Goal: Connect with others: Connect with others

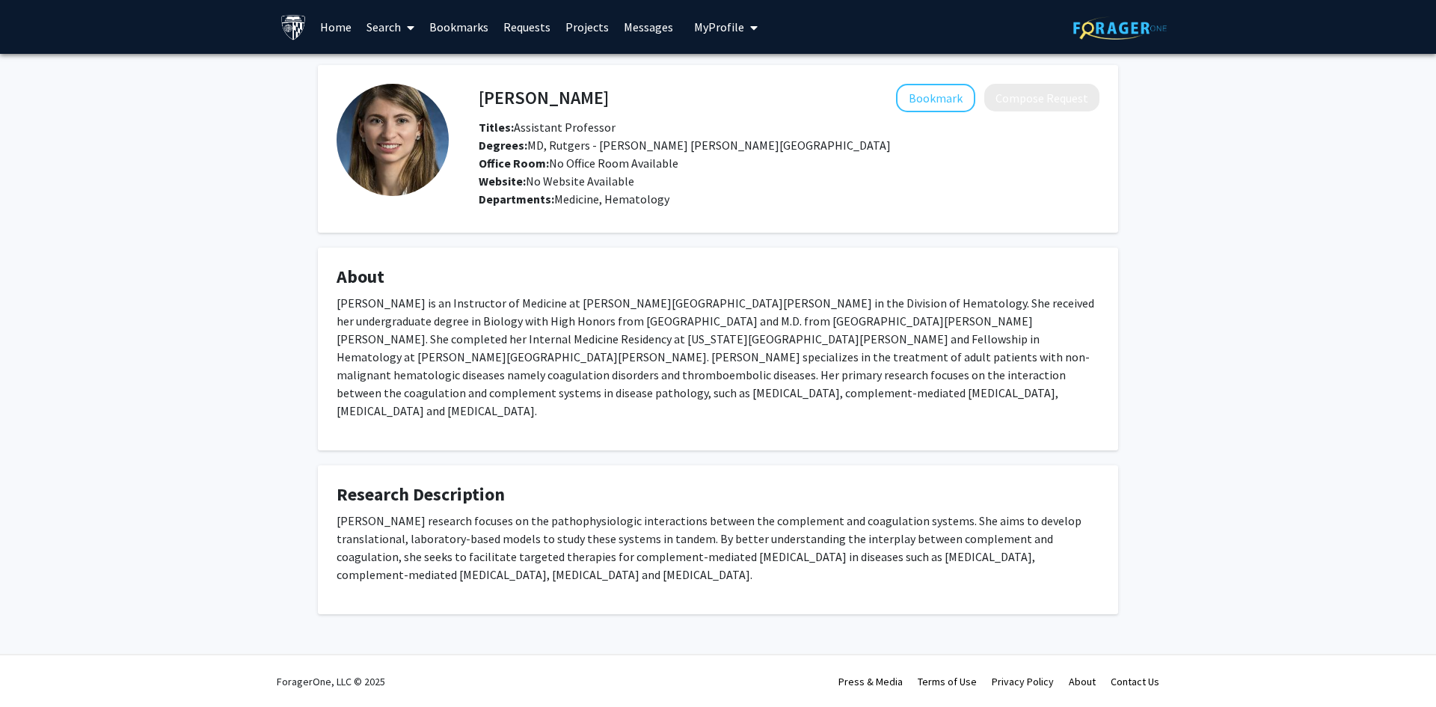
click at [521, 96] on h4 "Gloria Gerber" at bounding box center [544, 98] width 130 height 28
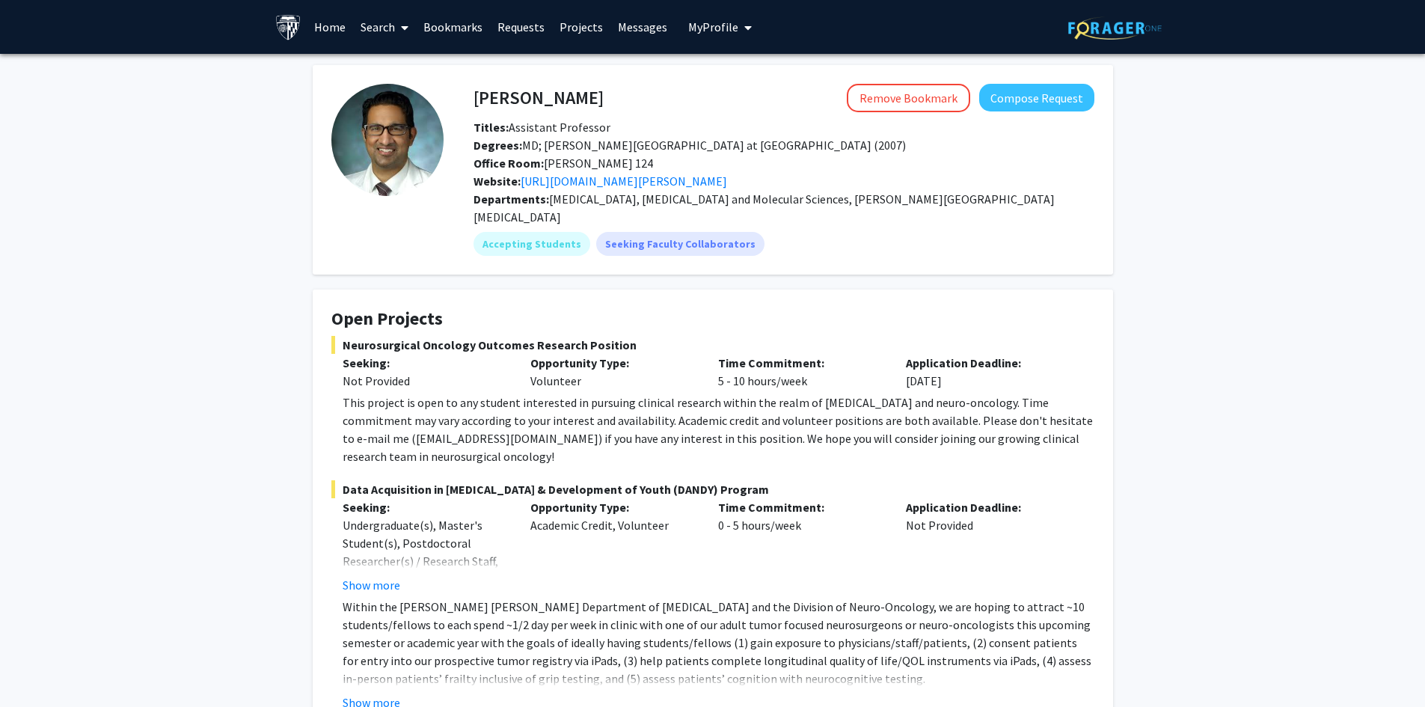
click at [357, 576] on button "Show more" at bounding box center [372, 585] width 58 height 18
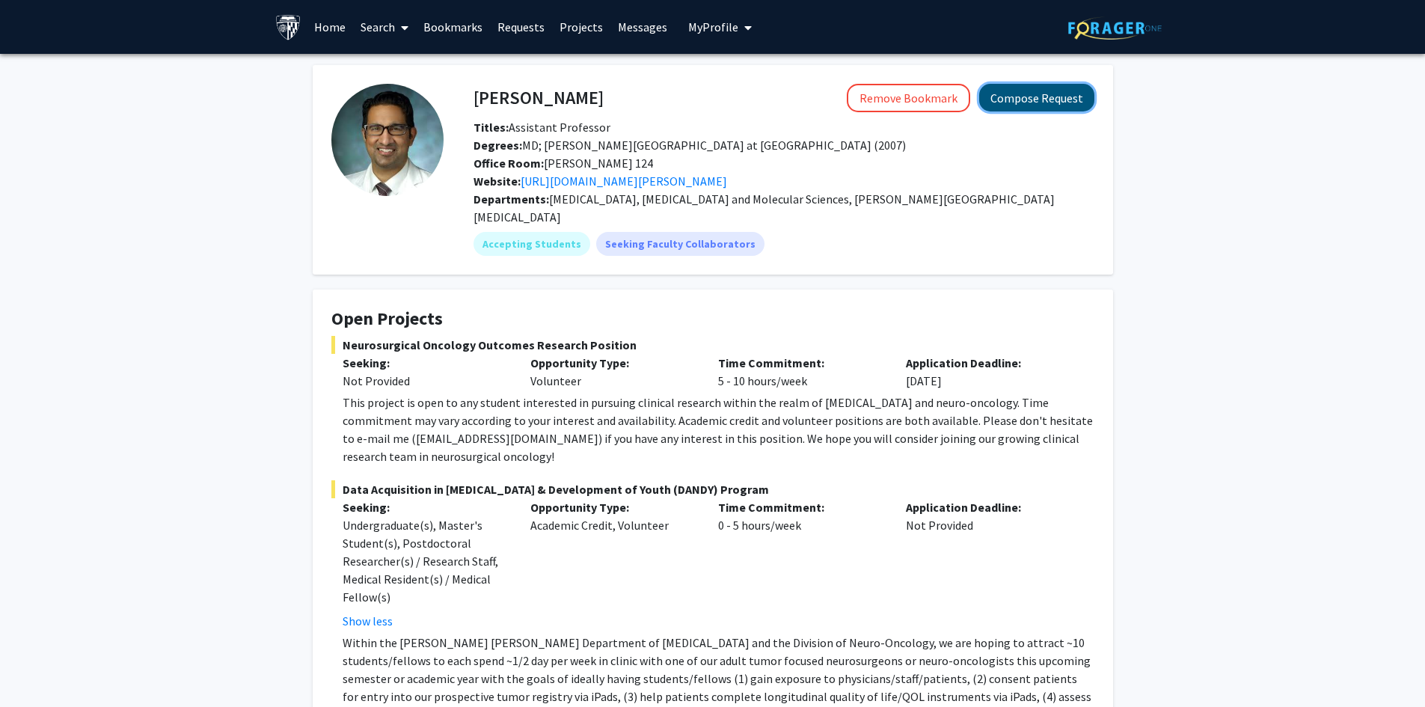
click at [1014, 98] on button "Compose Request" at bounding box center [1036, 98] width 115 height 28
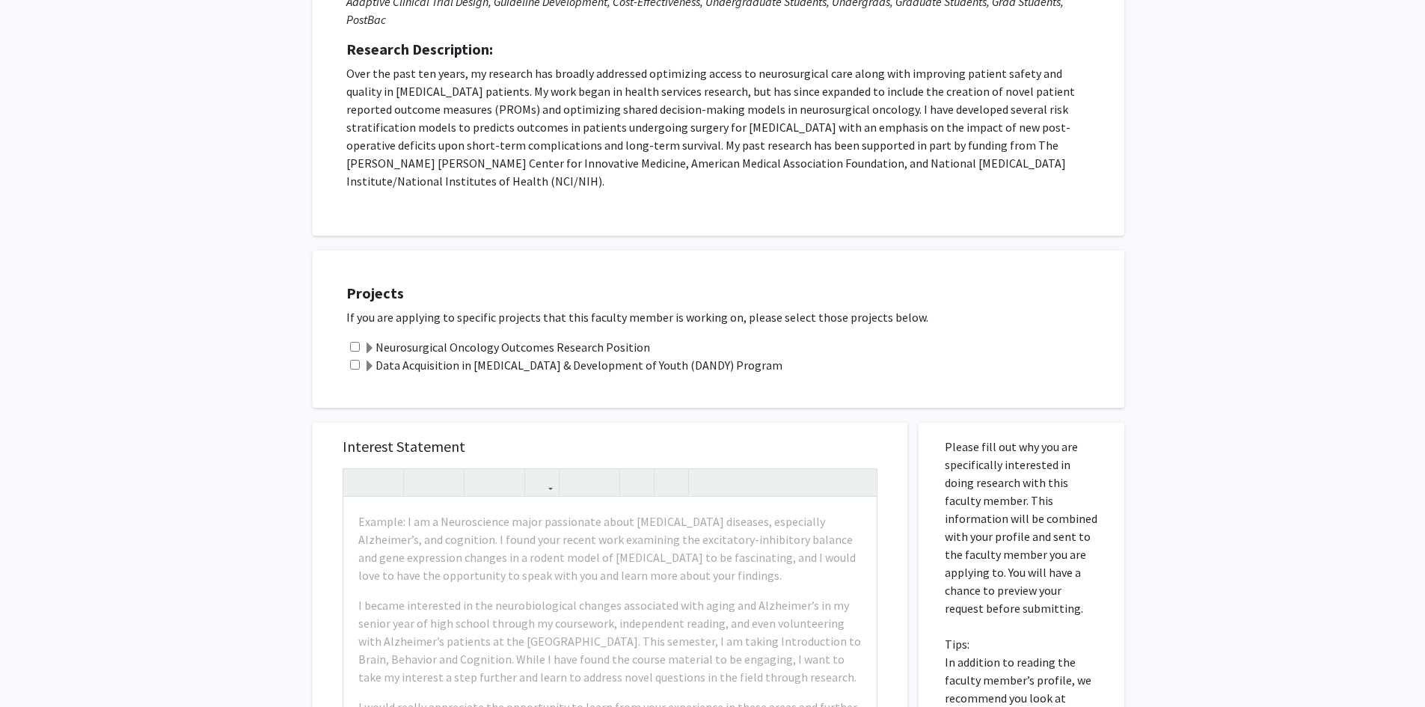
scroll to position [299, 0]
click at [352, 340] on input "checkbox" at bounding box center [355, 345] width 10 height 10
checkbox input "true"
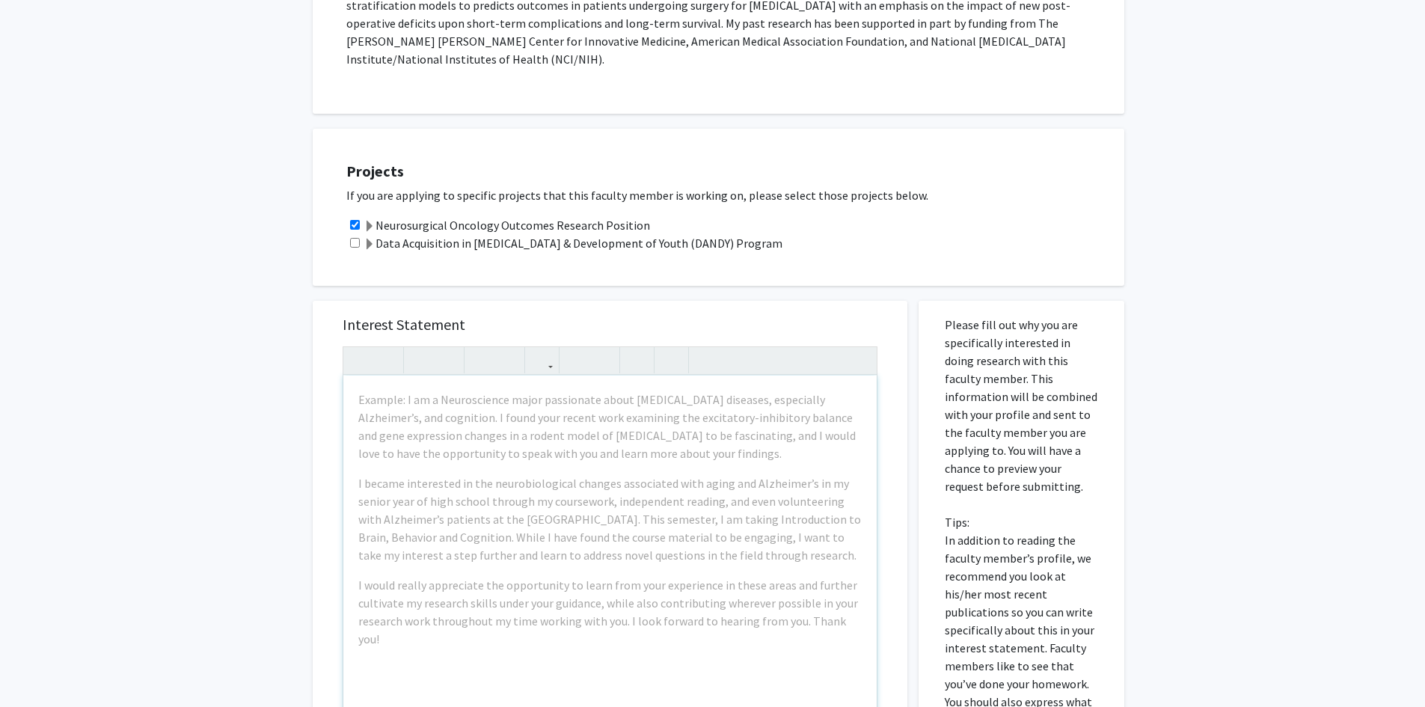
scroll to position [449, 0]
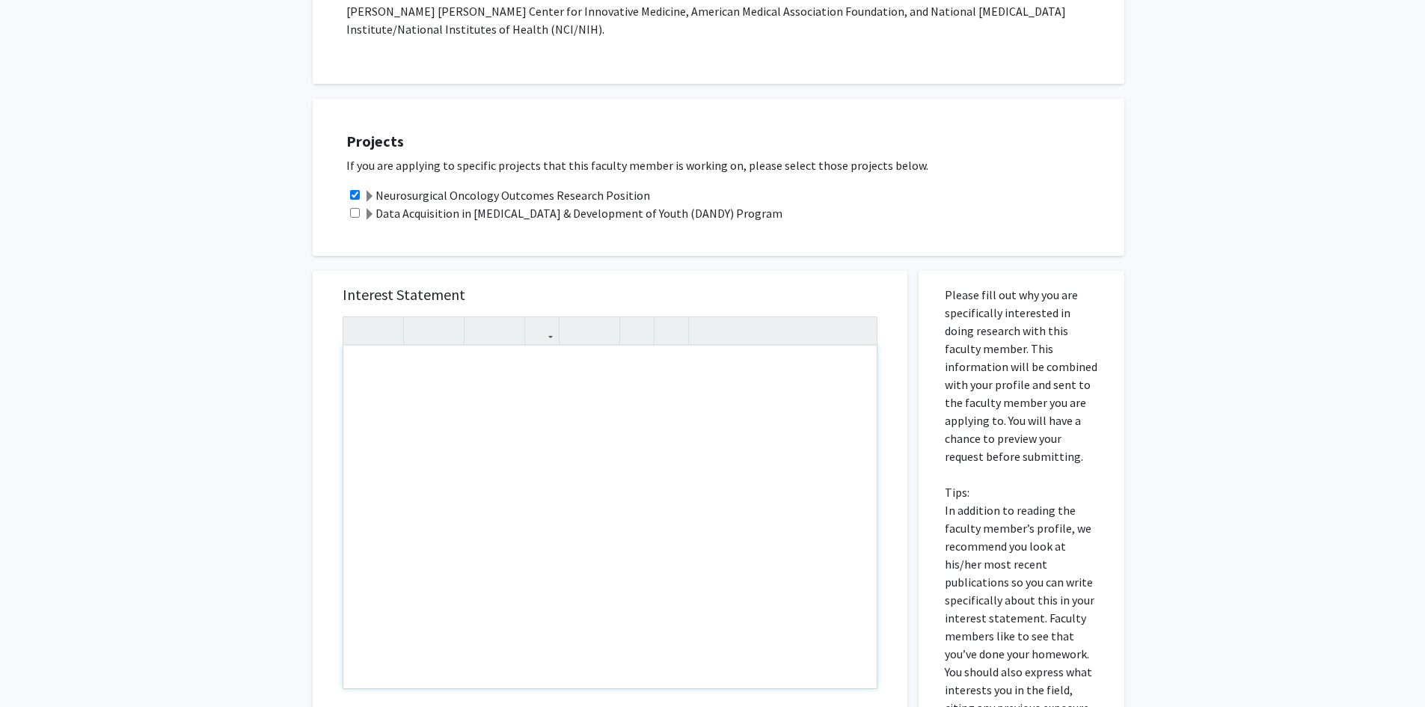
click at [414, 346] on div "Note to users with screen readers: Please press Alt+0 or Option+0 to deactivate…" at bounding box center [609, 517] width 533 height 343
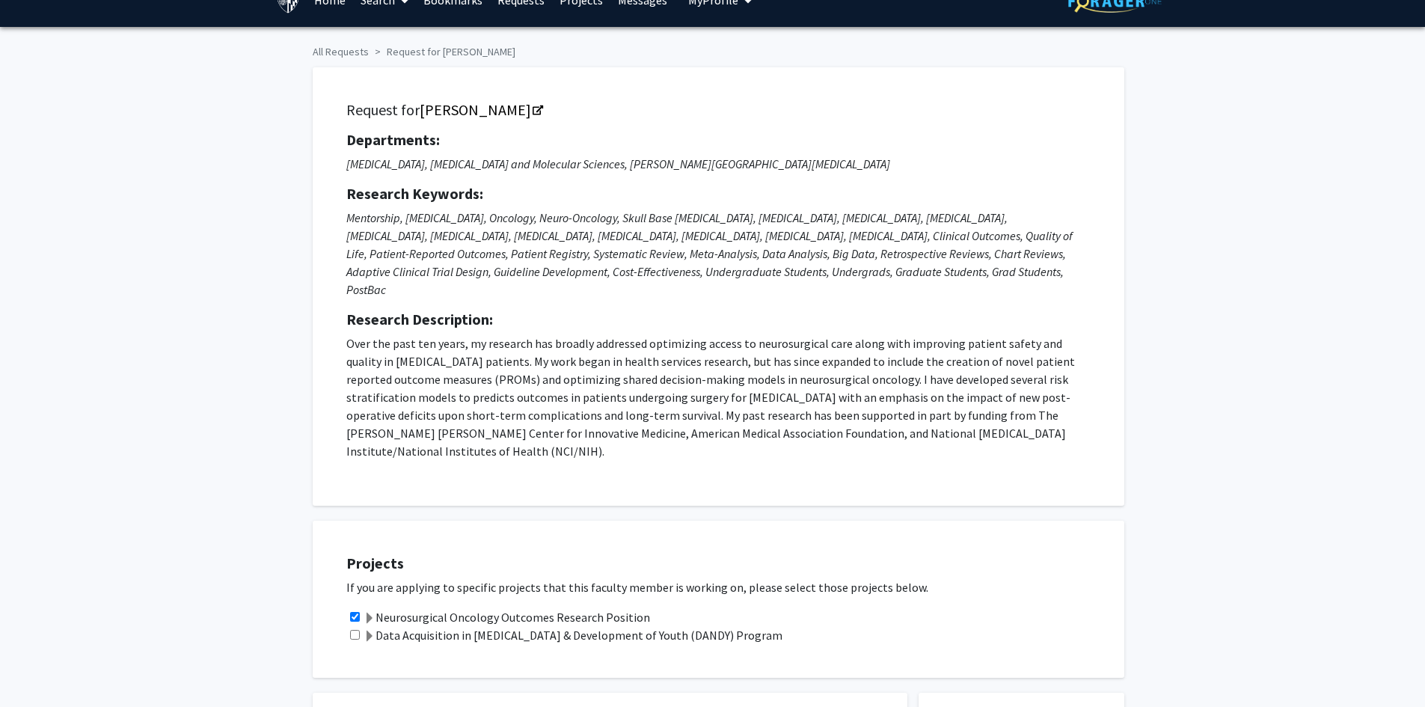
scroll to position [0, 0]
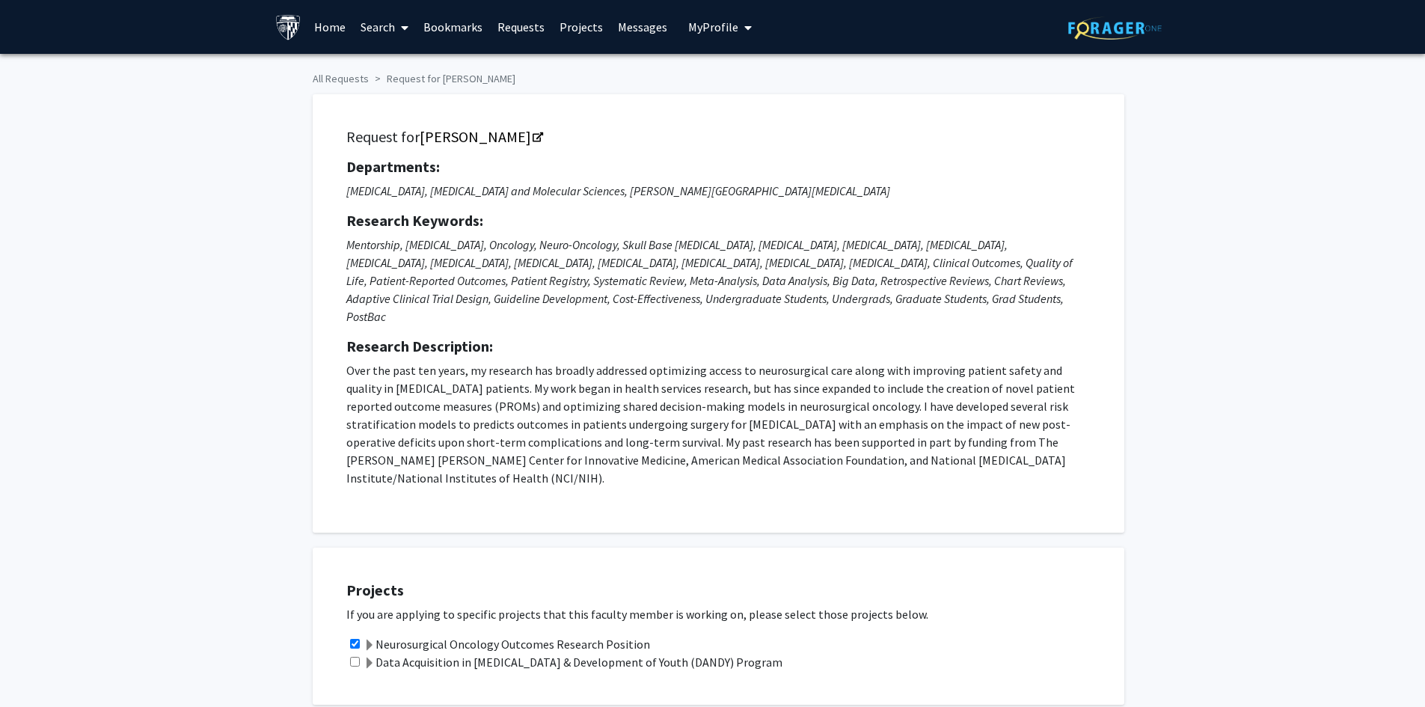
drag, startPoint x: 663, startPoint y: 253, endPoint x: 628, endPoint y: 316, distance: 72.0
drag, startPoint x: 628, startPoint y: 316, endPoint x: 440, endPoint y: 370, distance: 196.0
click at [440, 370] on p "Over the past ten years, my research has broadly addressed optimizing access to…" at bounding box center [718, 424] width 744 height 126
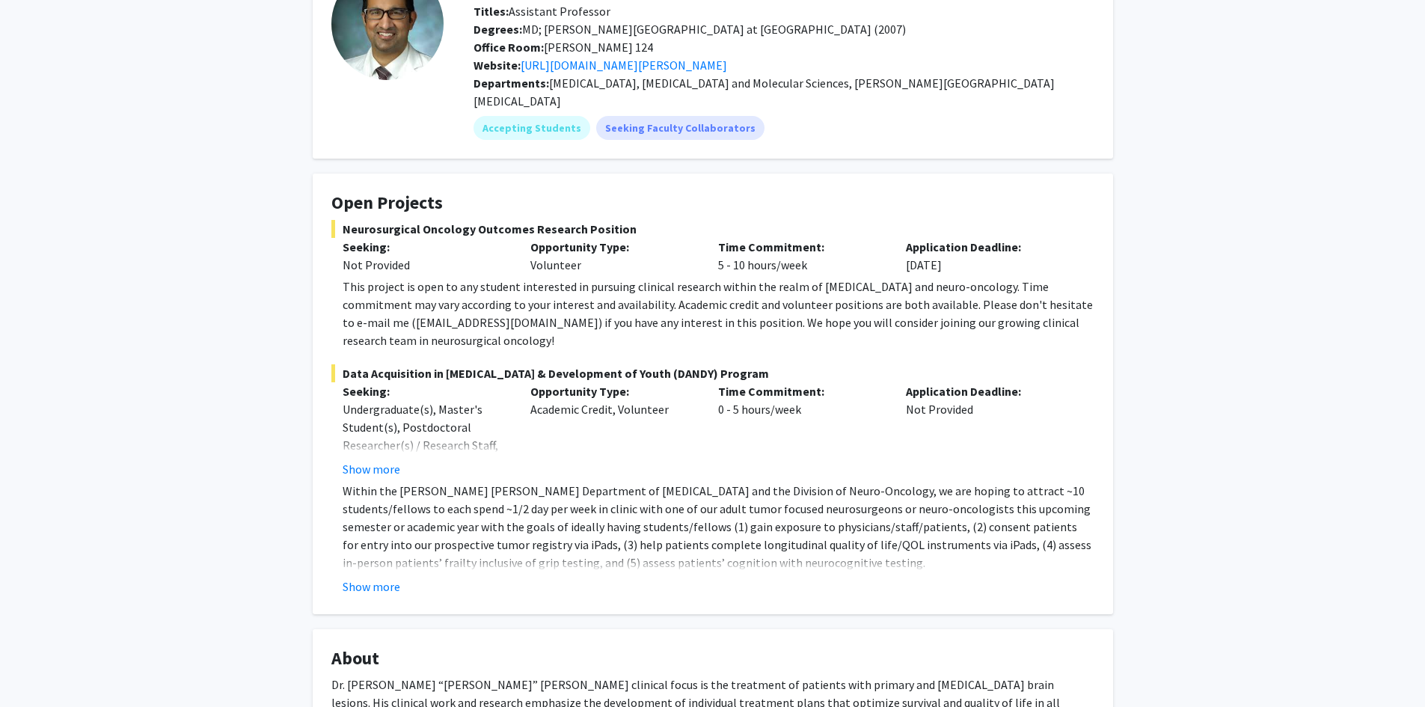
scroll to position [150, 0]
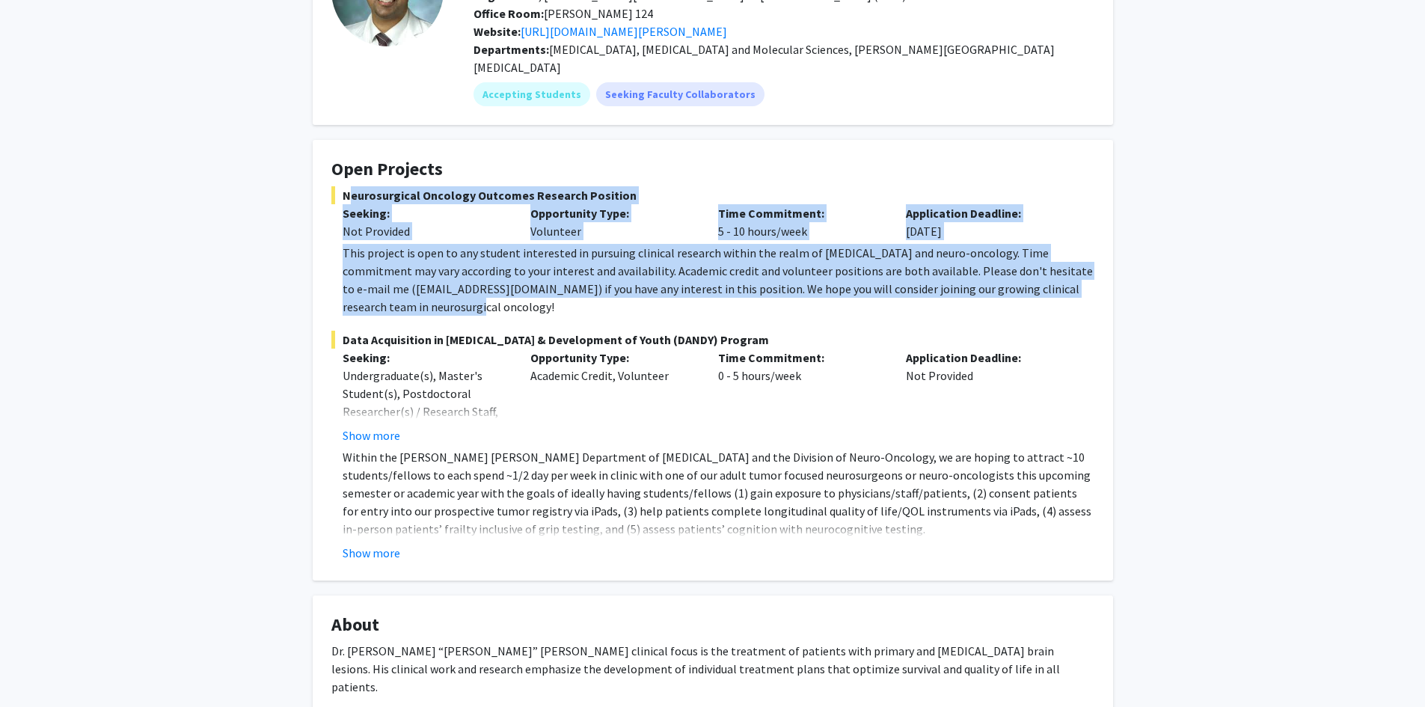
drag, startPoint x: 342, startPoint y: 175, endPoint x: 450, endPoint y: 292, distance: 159.4
click at [450, 292] on div "Neurosurgical Oncology Outcomes Research Position Seeking: Not Provided Opportu…" at bounding box center [712, 250] width 763 height 129
click at [450, 292] on div "This project is open to any student interested in pursuing clinical research wi…" at bounding box center [719, 280] width 752 height 72
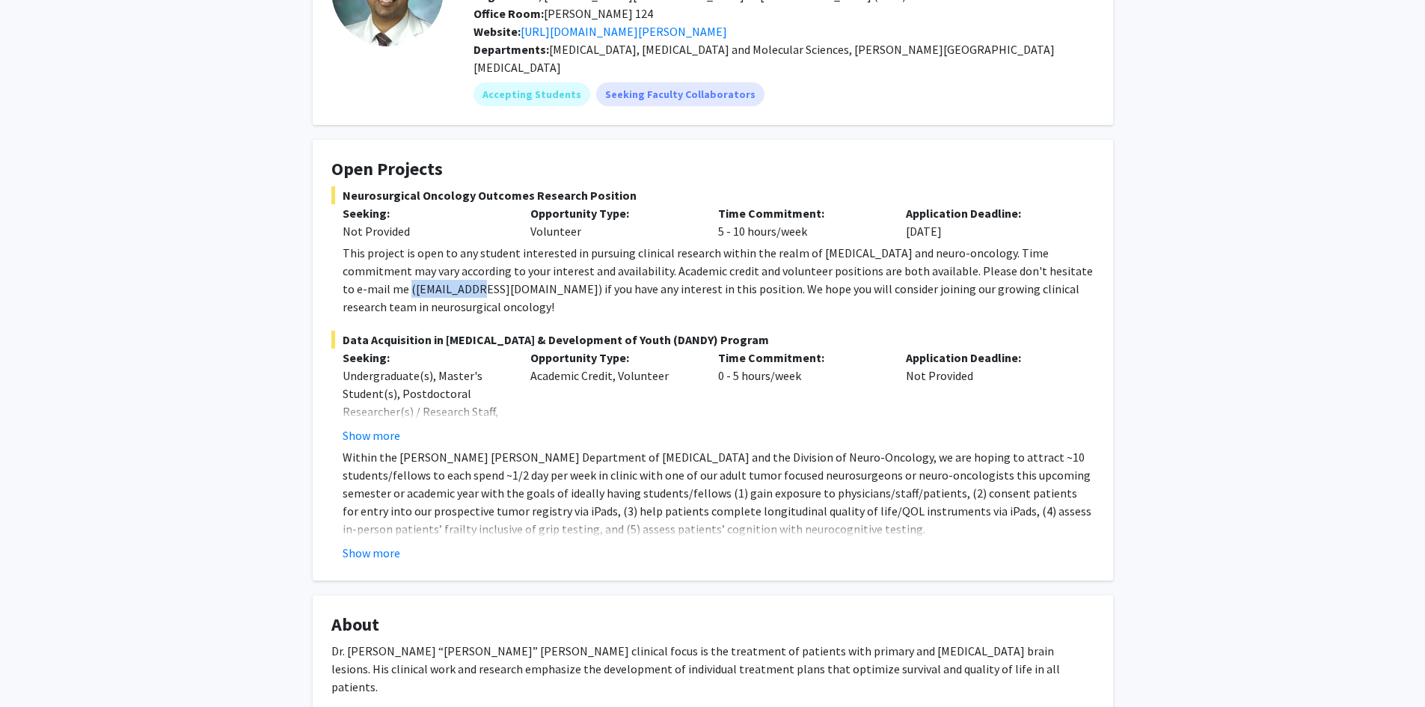
drag, startPoint x: 350, startPoint y: 270, endPoint x: 429, endPoint y: 267, distance: 78.6
click at [429, 267] on div "This project is open to any student interested in pursuing clinical research wi…" at bounding box center [719, 280] width 752 height 72
click at [343, 269] on div "This project is open to any student interested in pursuing clinical research wi…" at bounding box center [719, 280] width 752 height 72
drag, startPoint x: 345, startPoint y: 269, endPoint x: 452, endPoint y: 271, distance: 107.0
click at [452, 271] on div "This project is open to any student interested in pursuing clinical research wi…" at bounding box center [719, 280] width 752 height 72
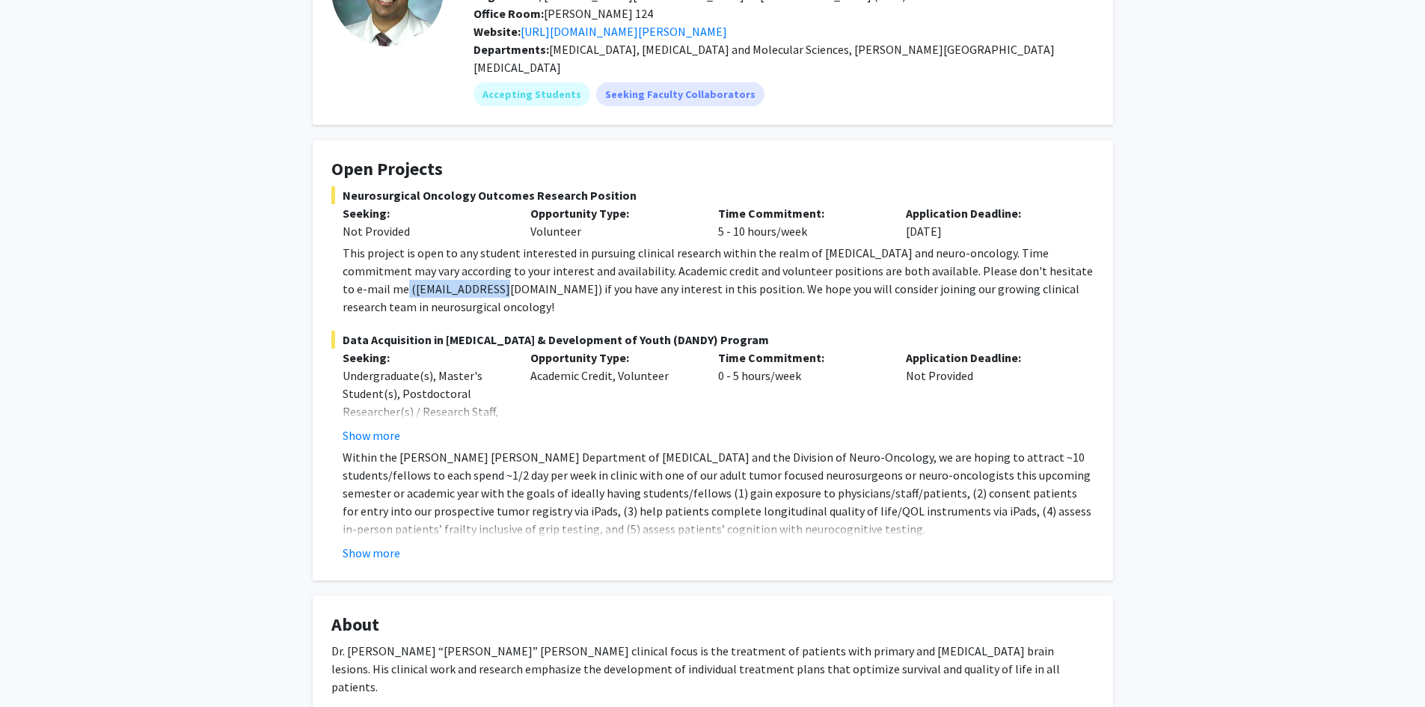
copy div "[EMAIL_ADDRESS][DOMAIN_NAME]"
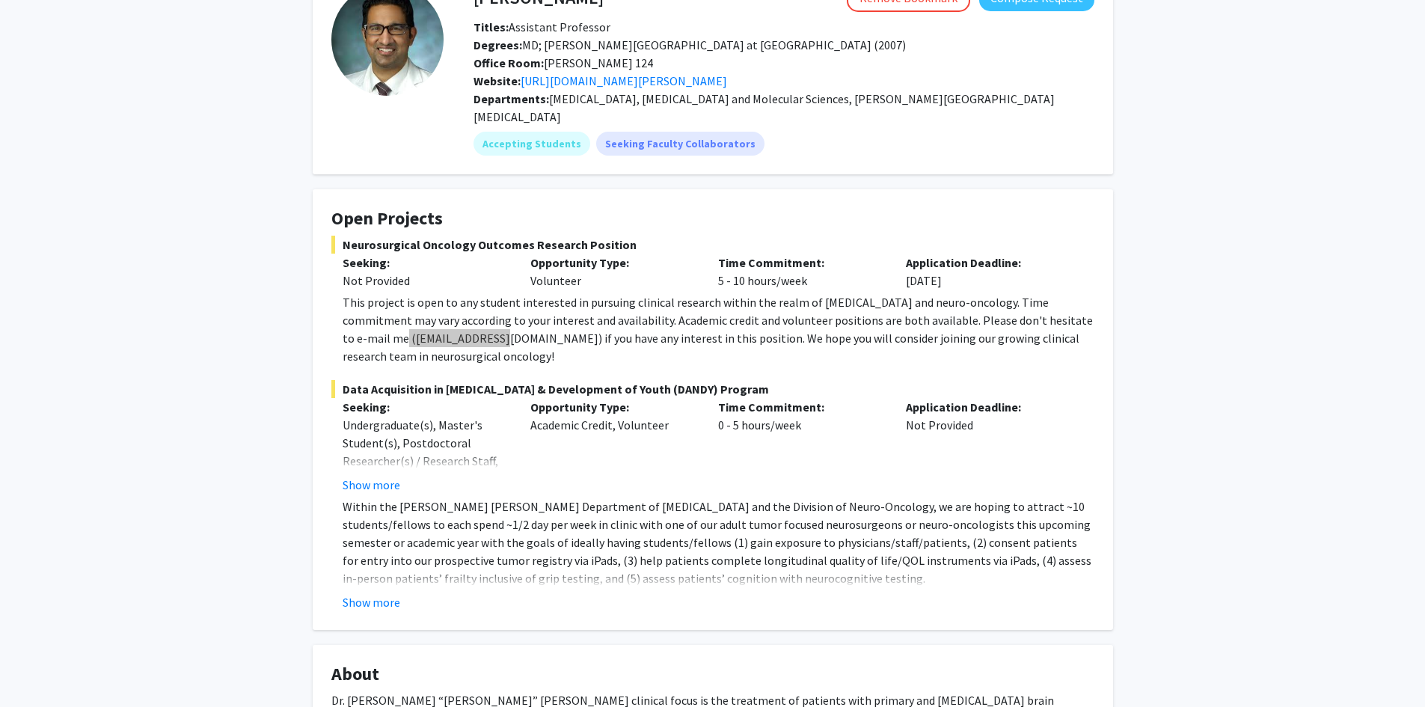
scroll to position [0, 0]
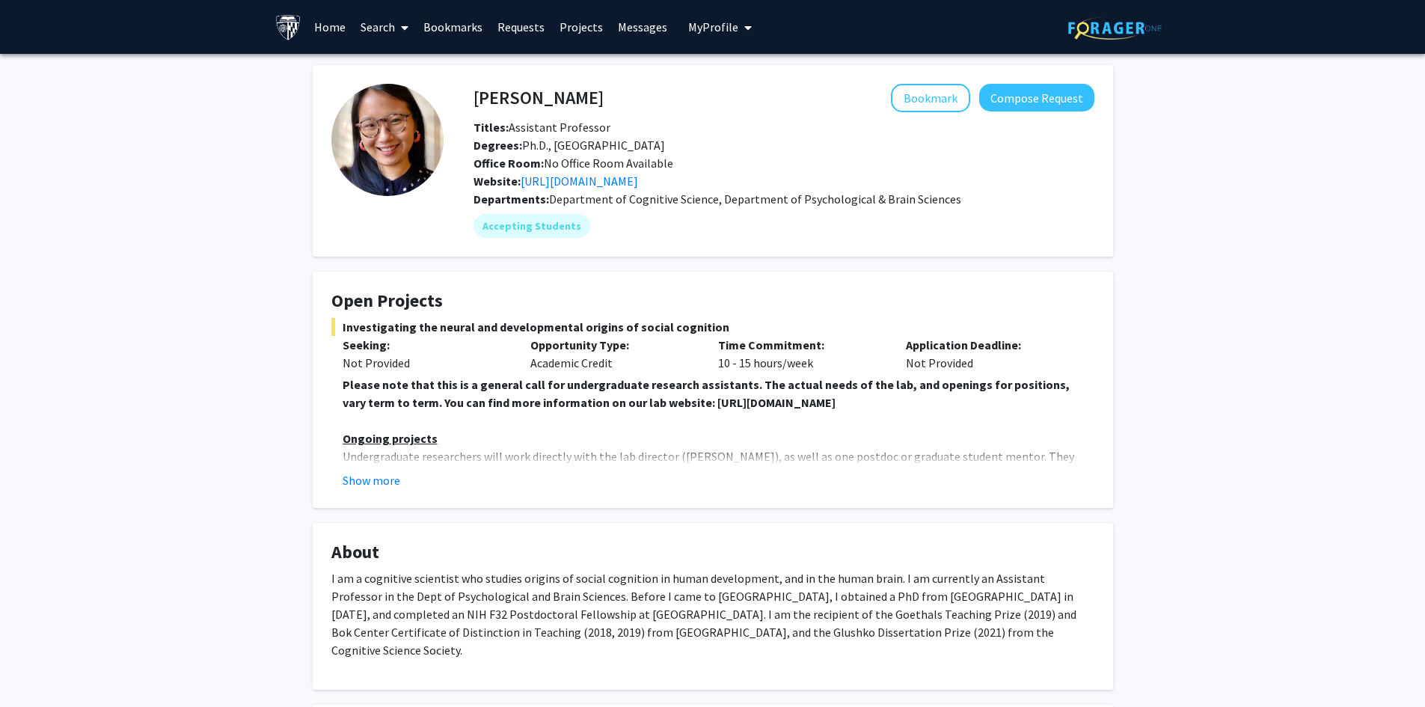
click at [387, 481] on button "Show more" at bounding box center [372, 480] width 58 height 18
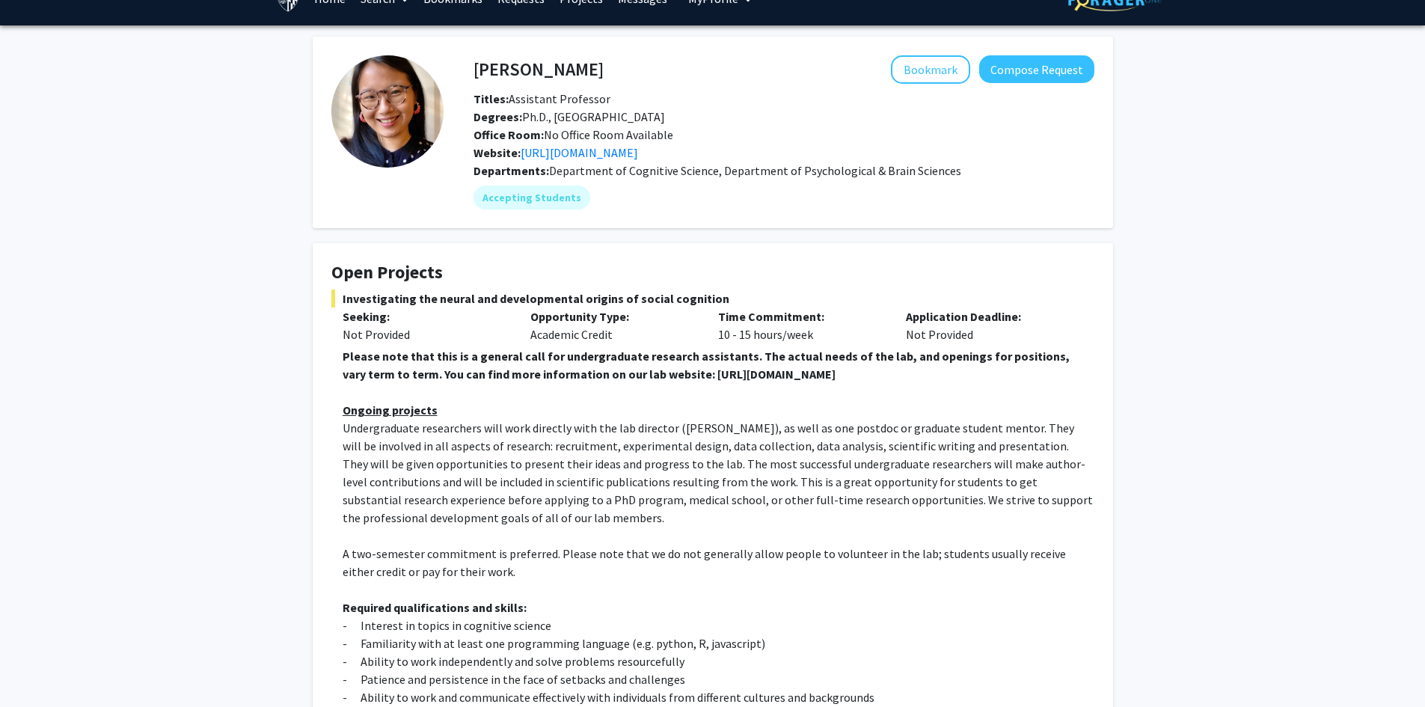
scroll to position [75, 0]
